Goal: Transaction & Acquisition: Purchase product/service

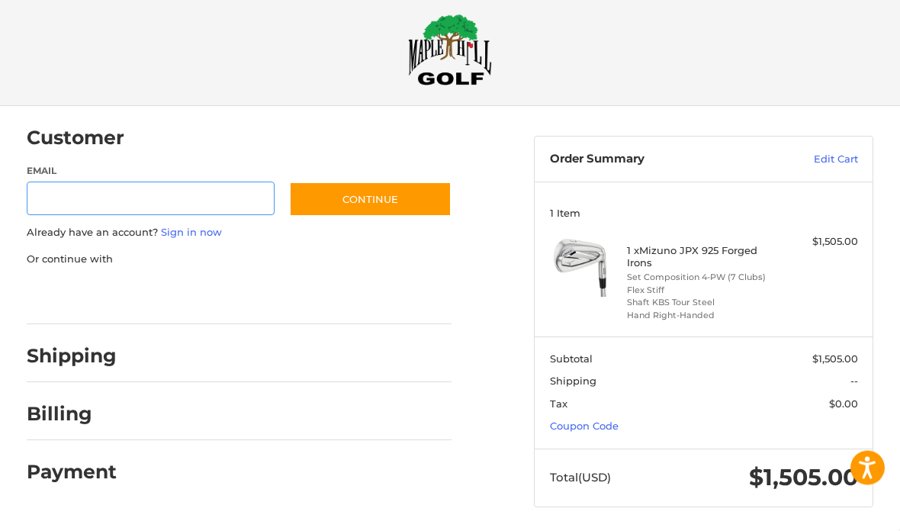
scroll to position [16, 0]
click at [603, 407] on span "Tax" at bounding box center [608, 404] width 116 height 15
click at [608, 420] on link "Coupon Code" at bounding box center [584, 426] width 69 height 12
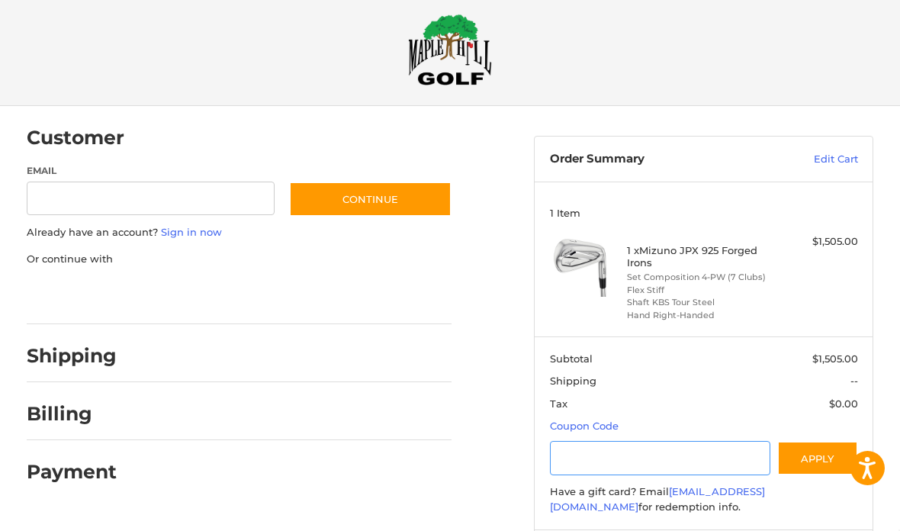
click at [700, 461] on input "Gift Certificate or Coupon Code" at bounding box center [660, 458] width 220 height 34
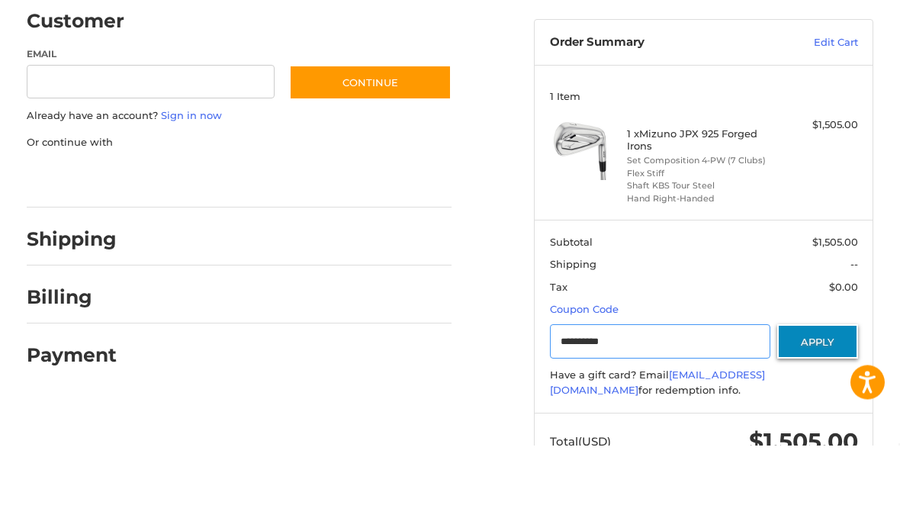
type input "**********"
click at [822, 410] on button "Apply" at bounding box center [817, 427] width 81 height 34
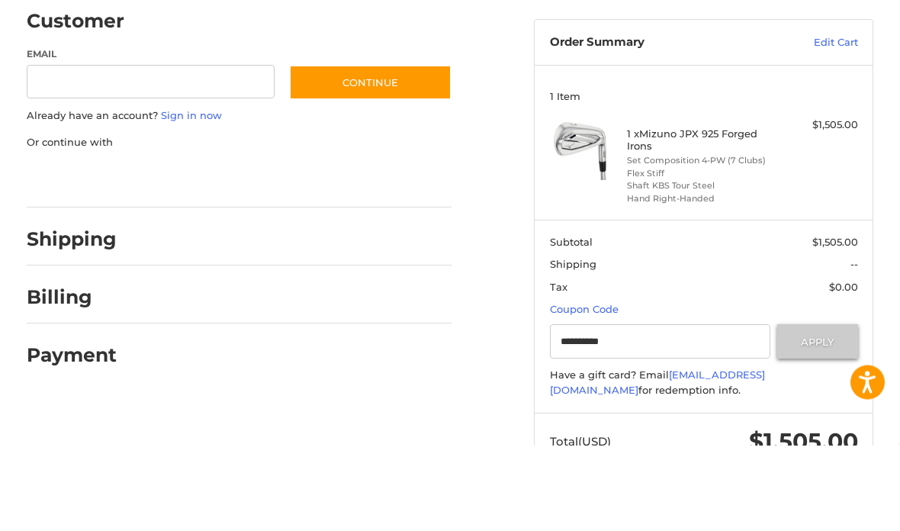
scroll to position [98, 0]
